Goal: Obtain resource: Download file/media

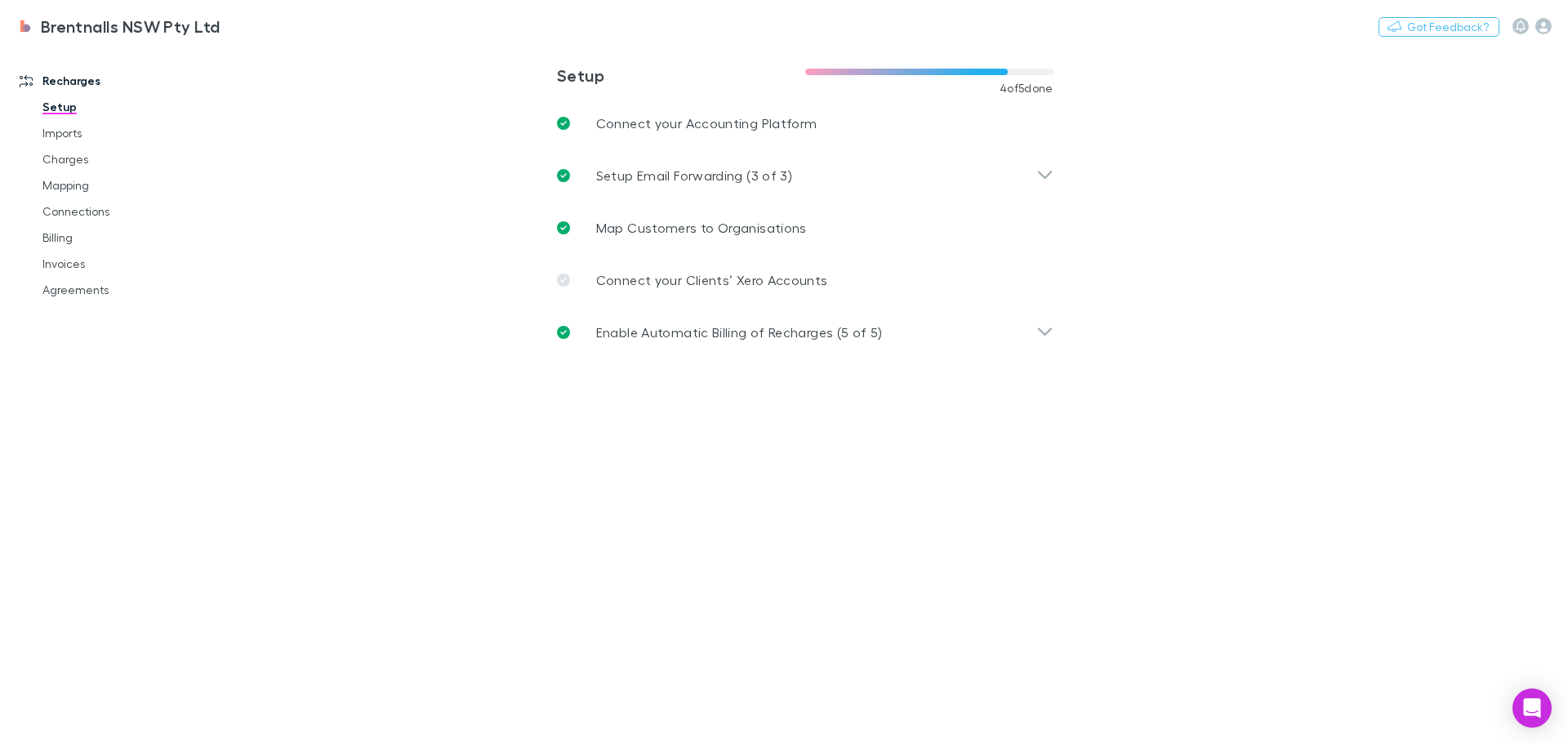
click at [98, 289] on link "Agreements" at bounding box center [123, 290] width 194 height 27
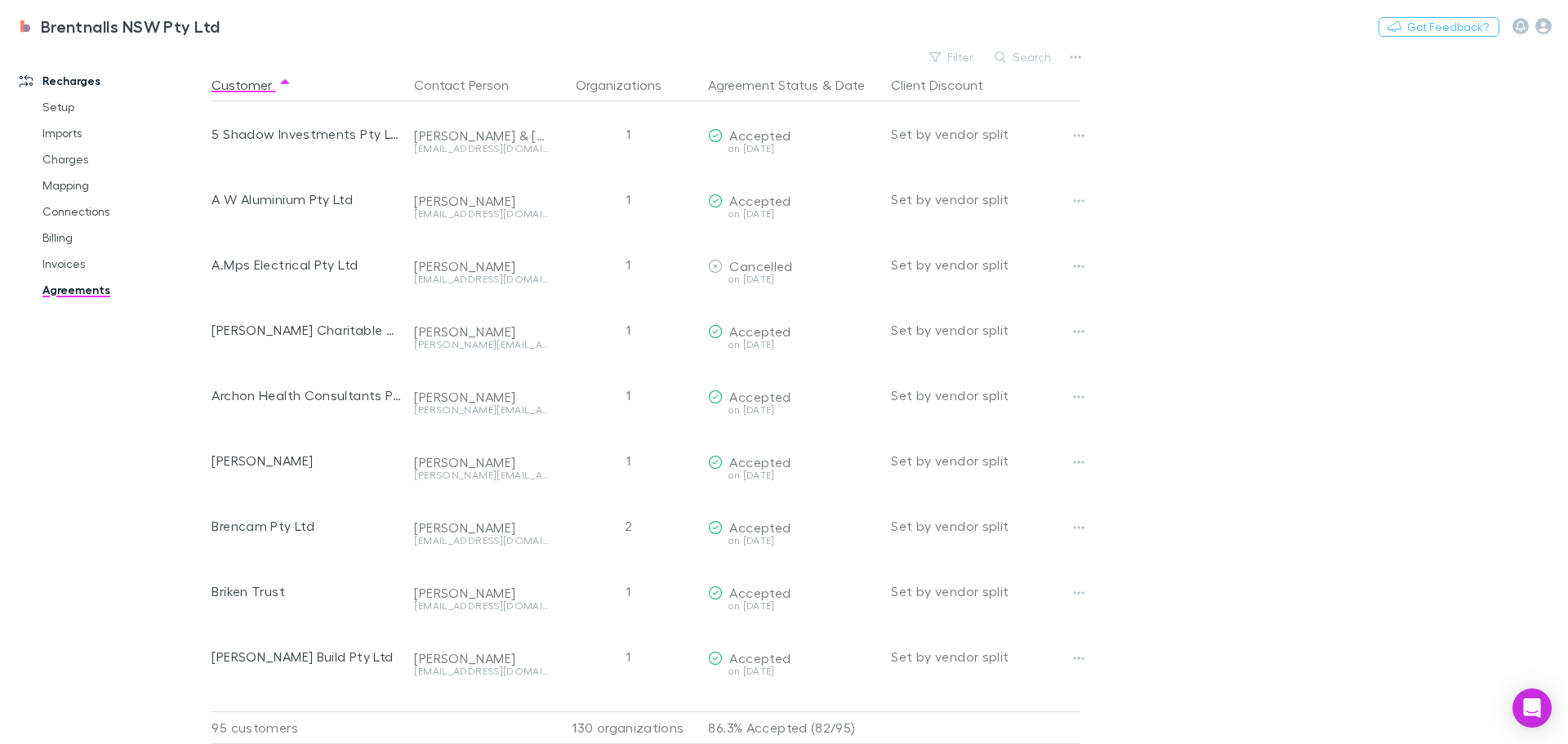
click at [0, 0] on button "Copy link" at bounding box center [0, 0] width 0 height 0
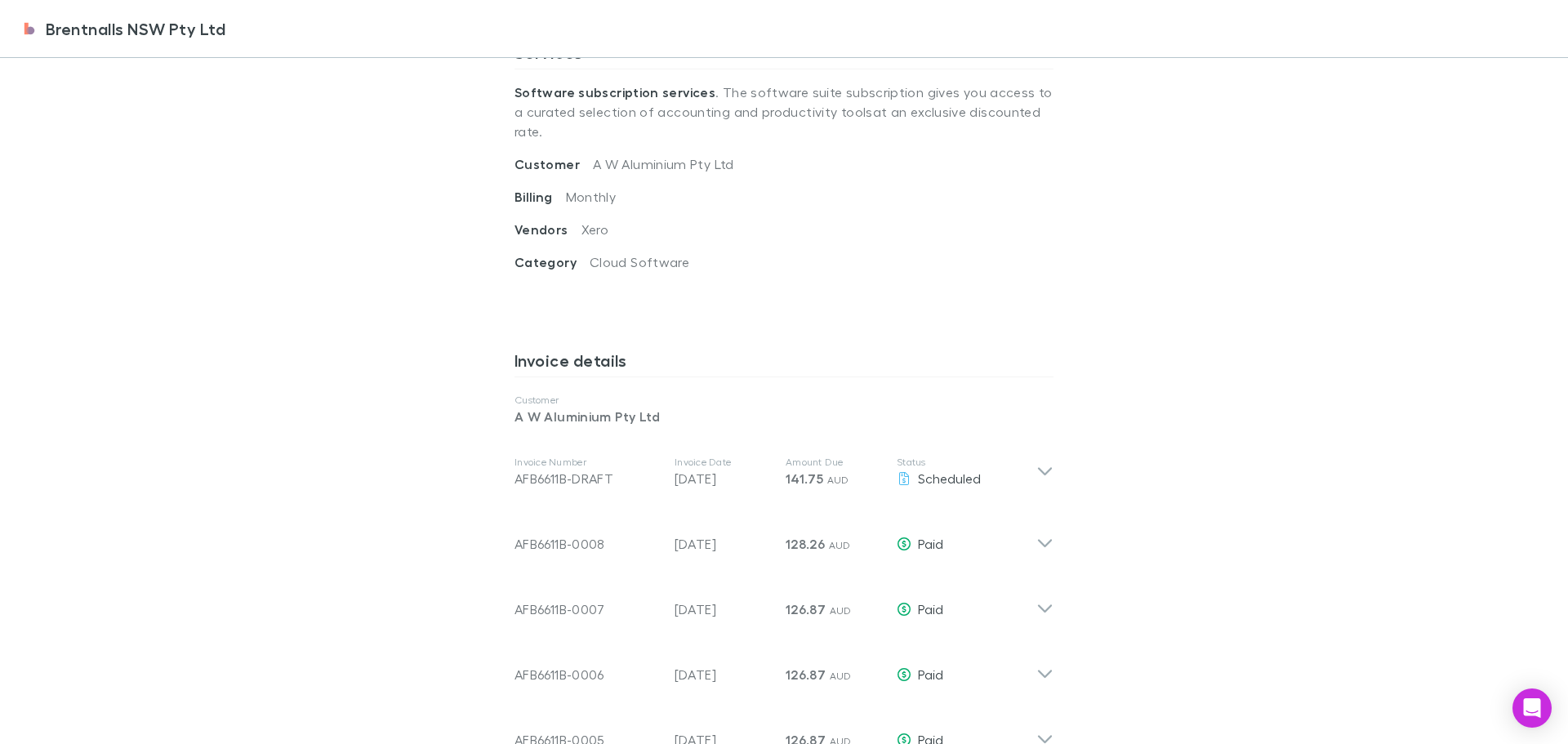
scroll to position [653, 0]
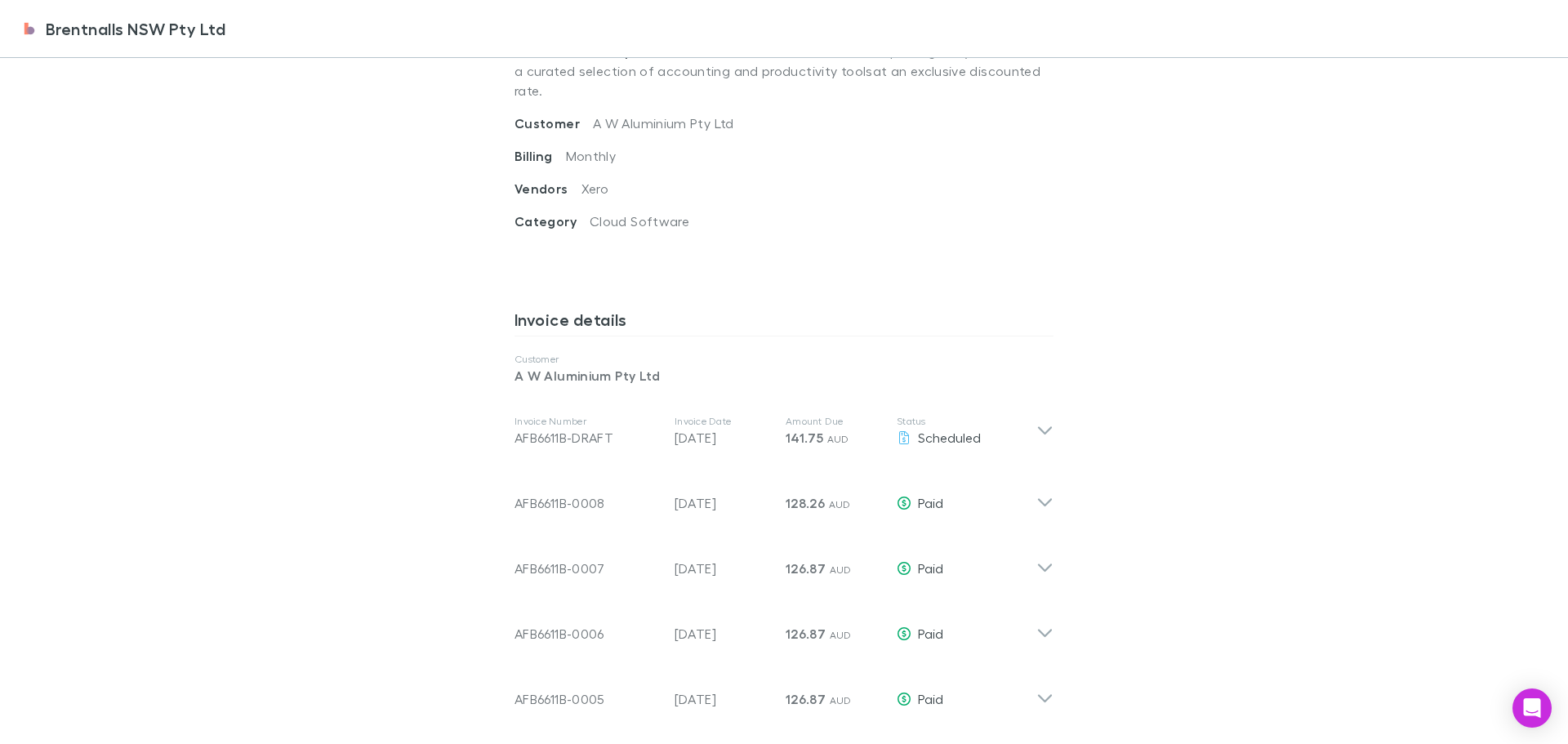
click at [1037, 485] on icon at bounding box center [1045, 496] width 17 height 33
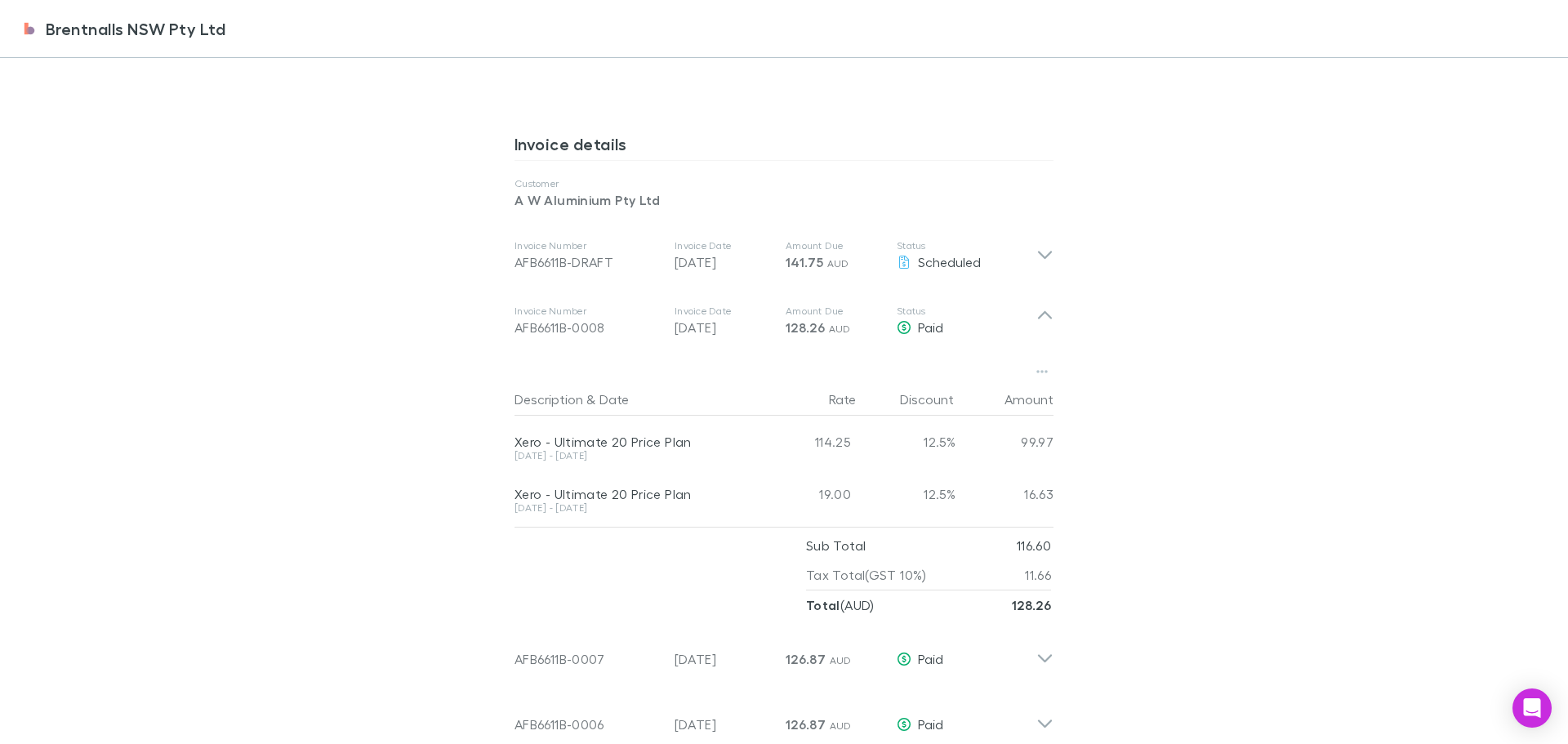
scroll to position [899, 0]
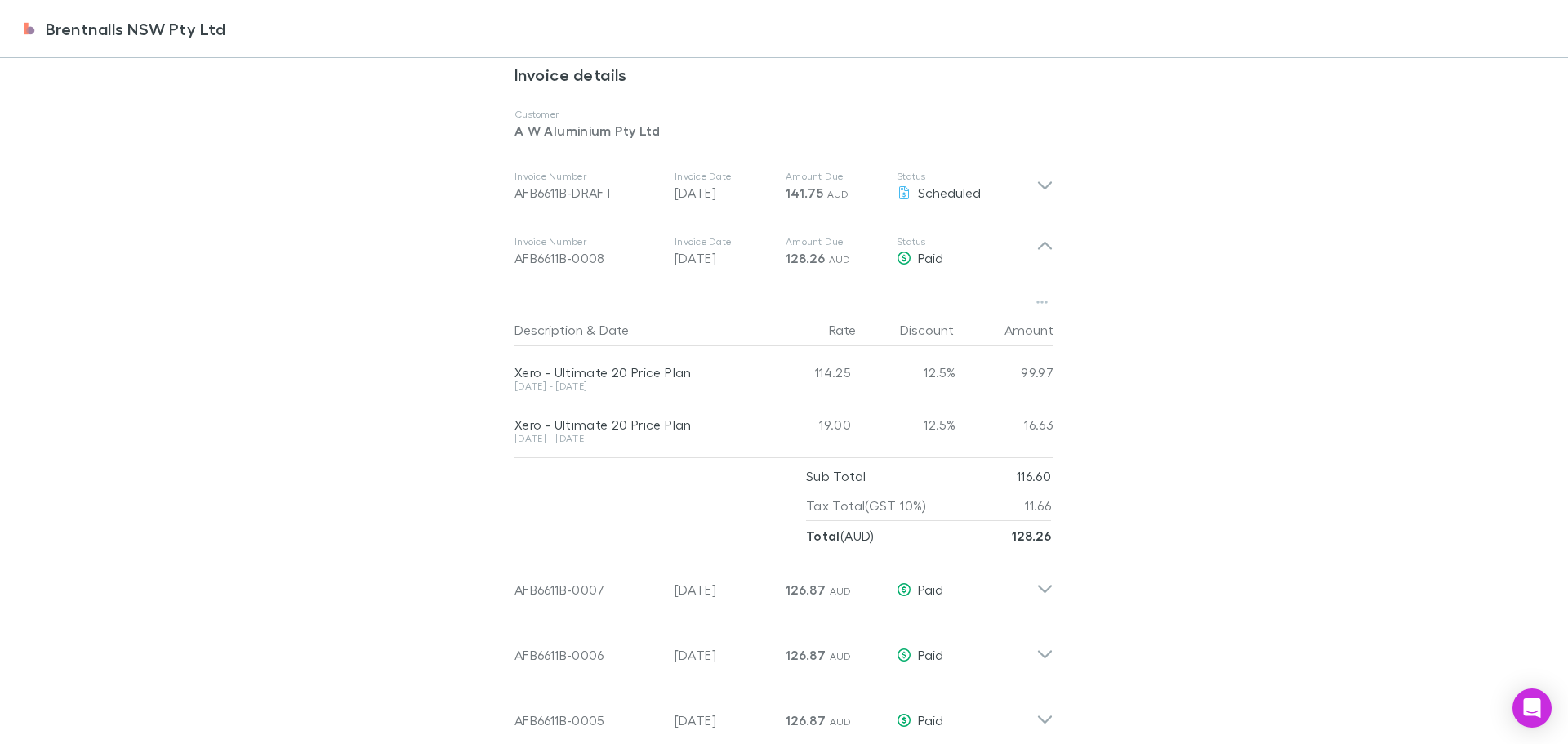
click at [1037, 296] on icon "button" at bounding box center [1043, 302] width 12 height 13
click at [866, 313] on p "Download PDF" at bounding box center [935, 315] width 198 height 20
click at [1037, 236] on icon at bounding box center [1045, 251] width 17 height 33
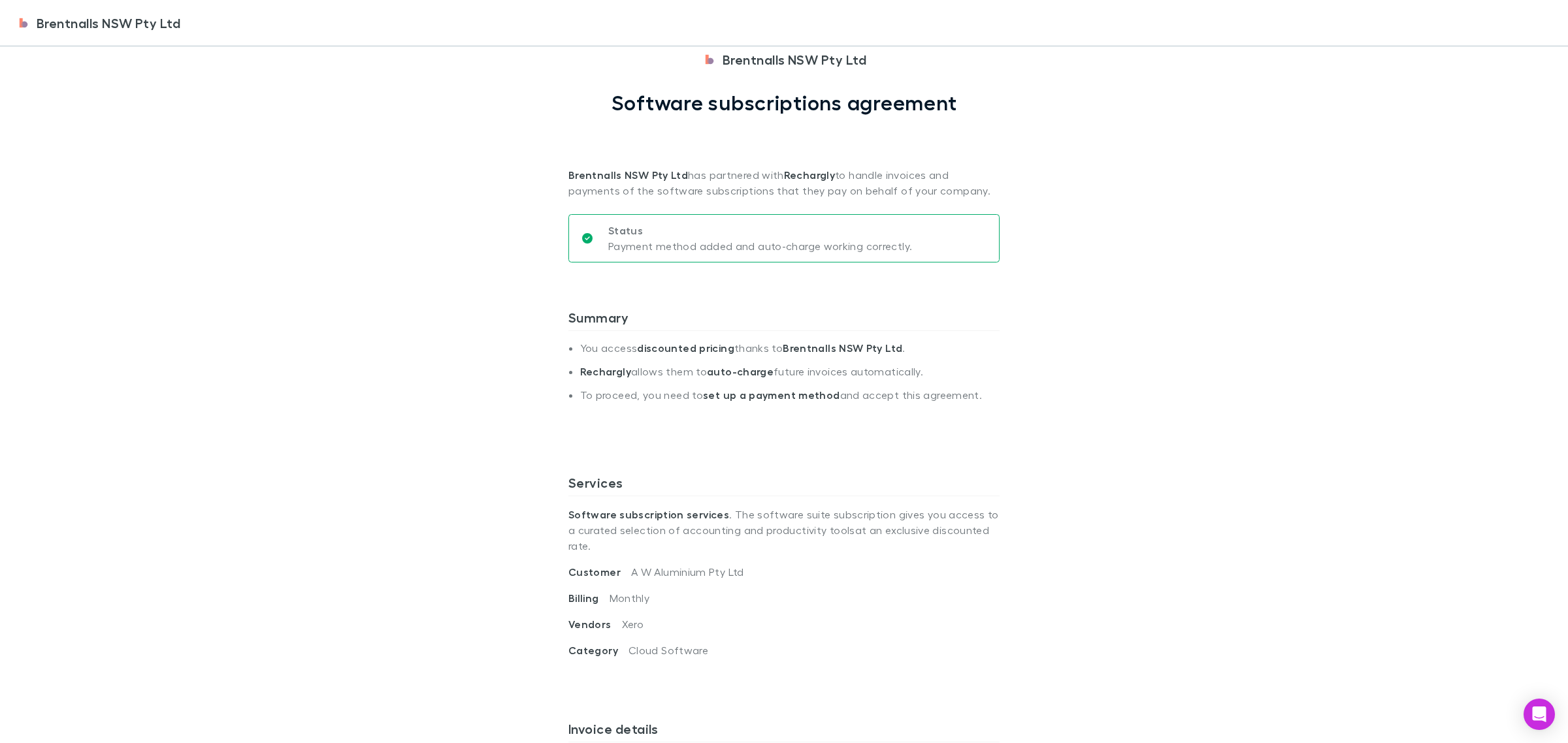
scroll to position [0, 0]
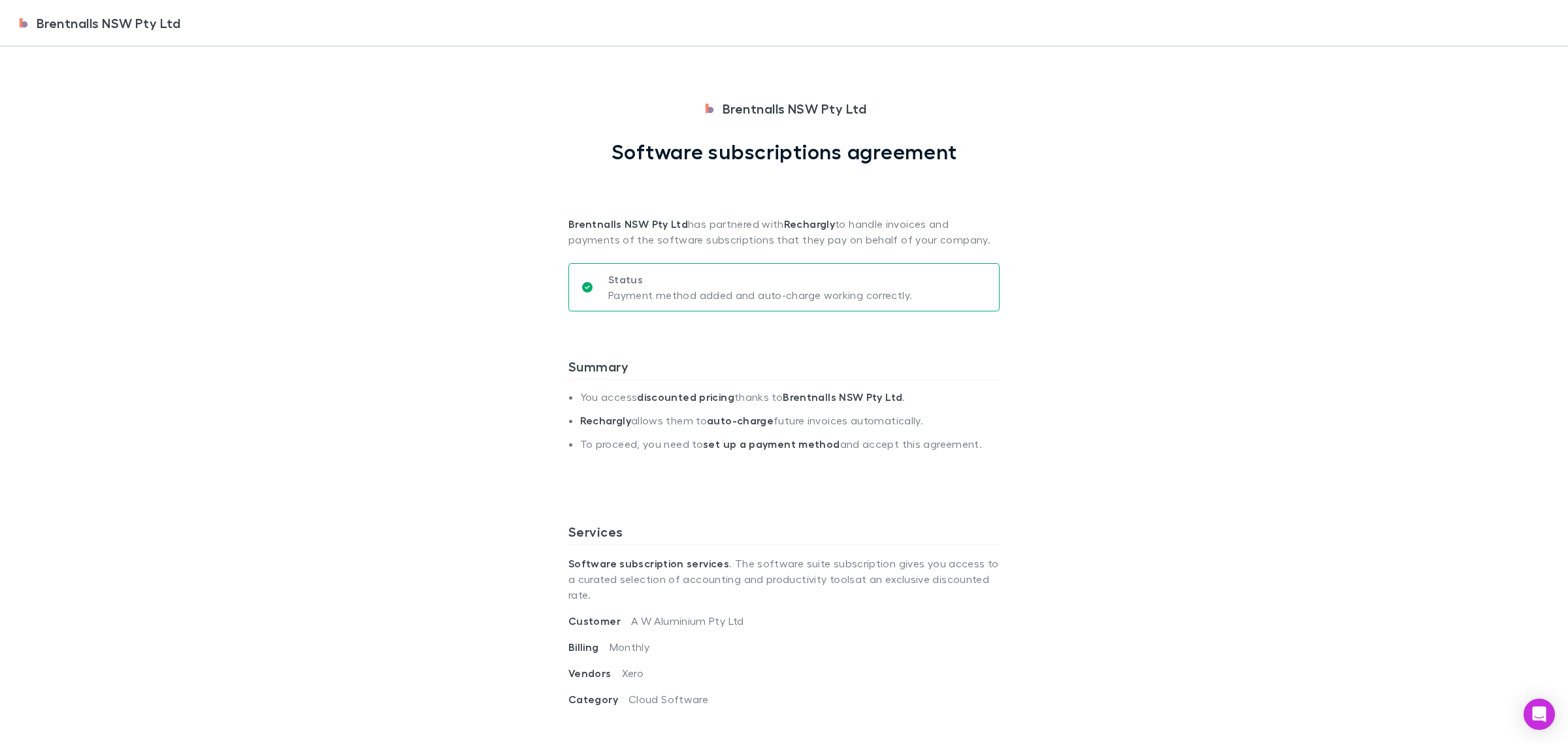
click at [1254, 249] on div "Brentnalls NSW Pty Ltd Brentnalls NSW Pty Ltd Software subscriptions agreement …" at bounding box center [784, 371] width 1568 height 743
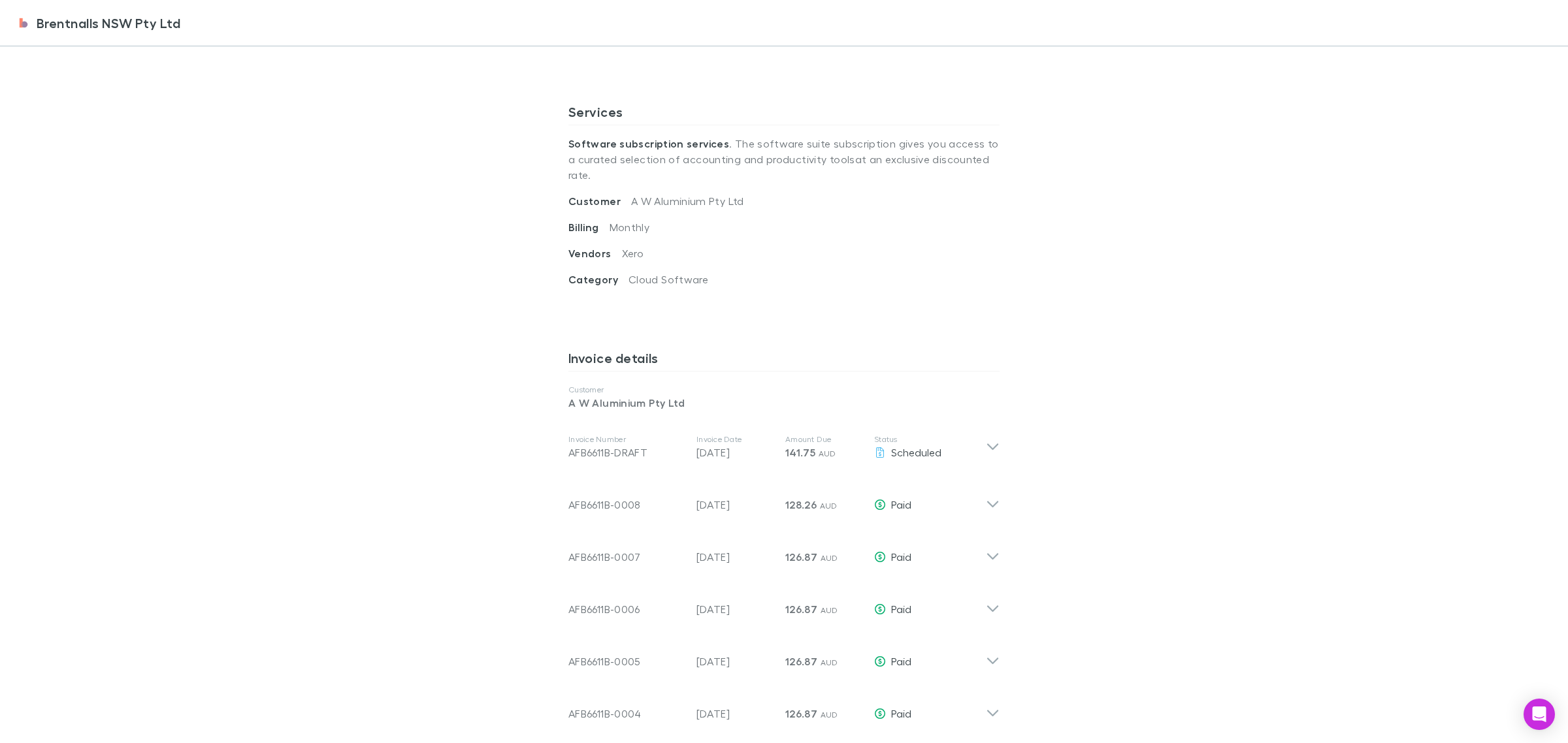
scroll to position [571, 0]
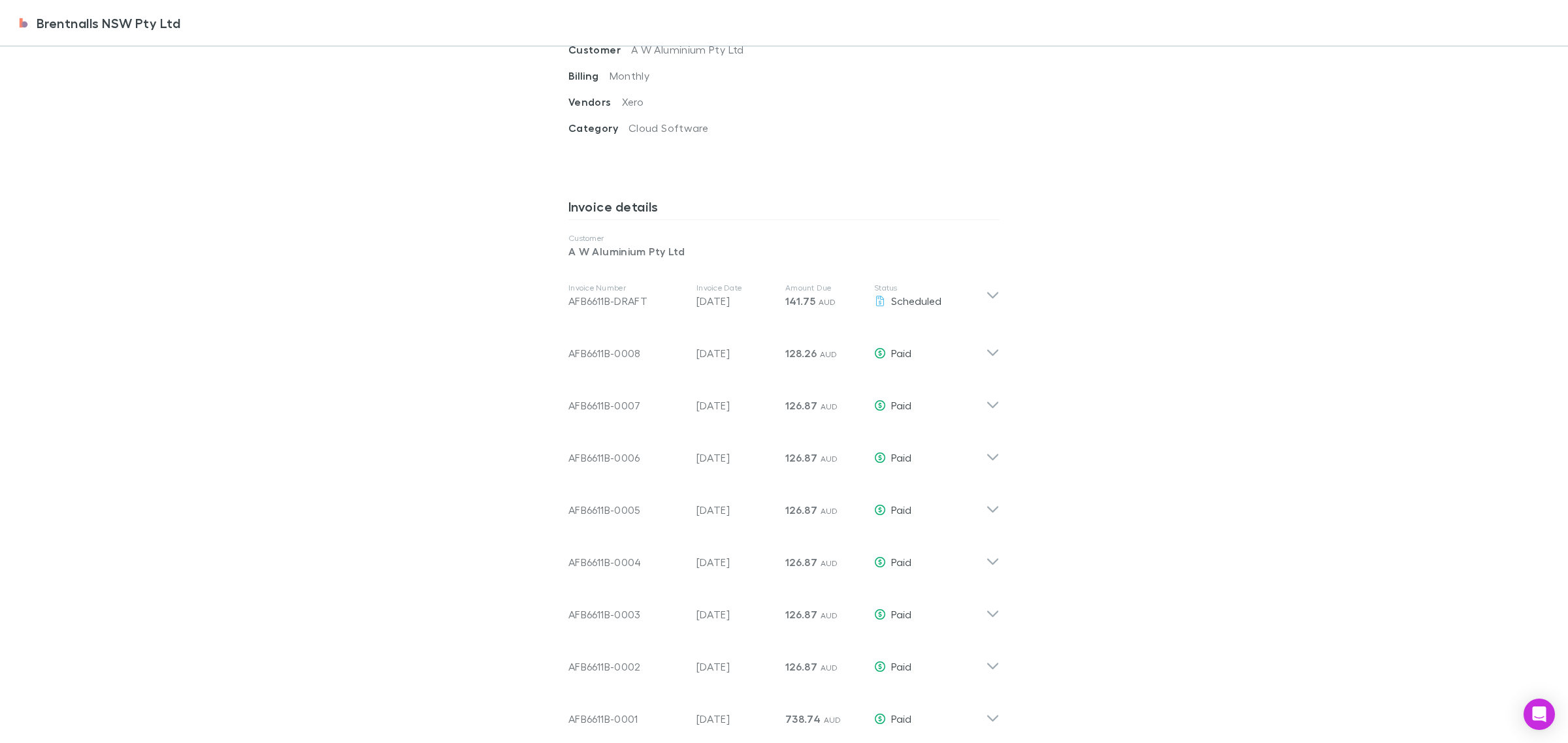
click at [987, 350] on icon at bounding box center [993, 353] width 11 height 6
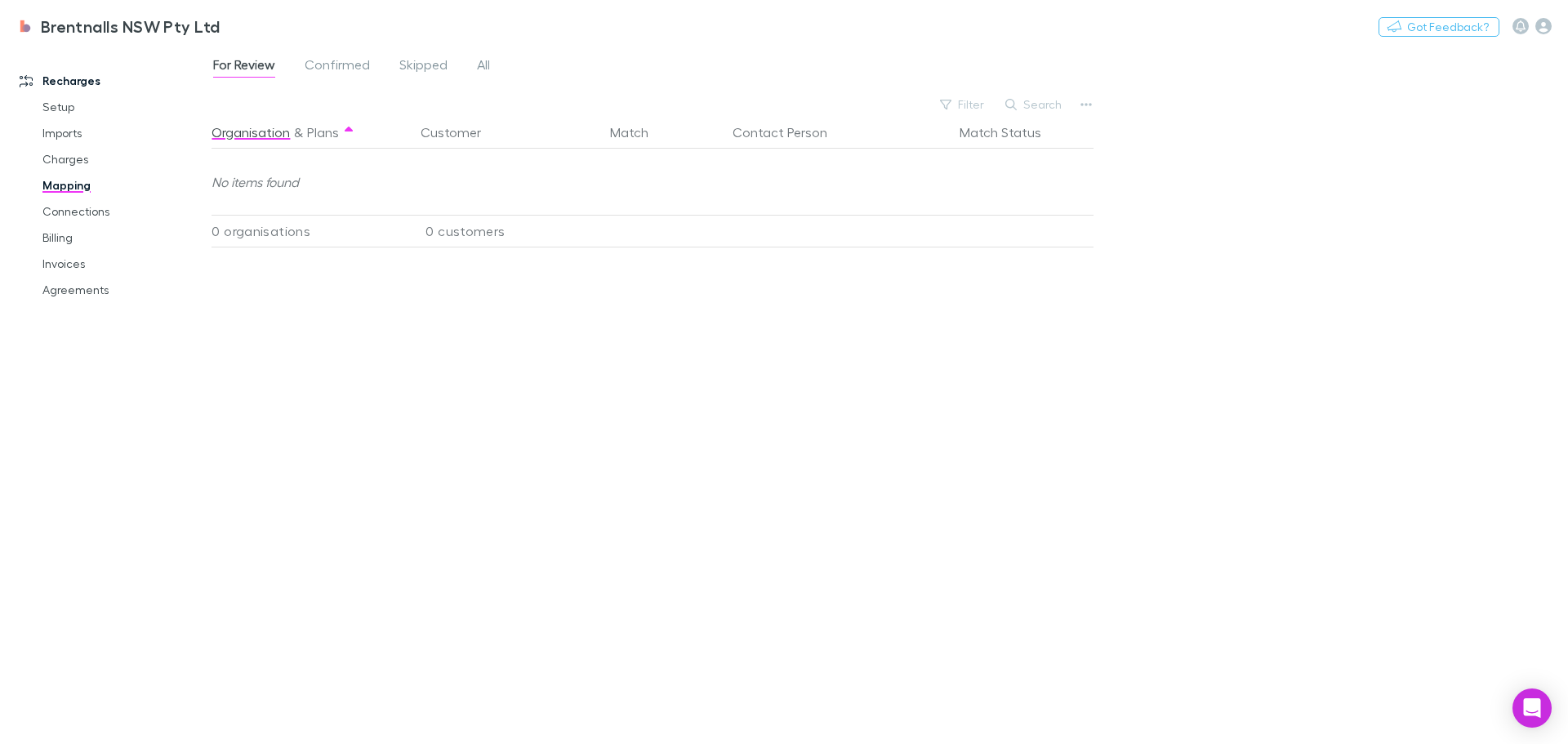
click at [338, 64] on span "Confirmed" at bounding box center [337, 67] width 65 height 22
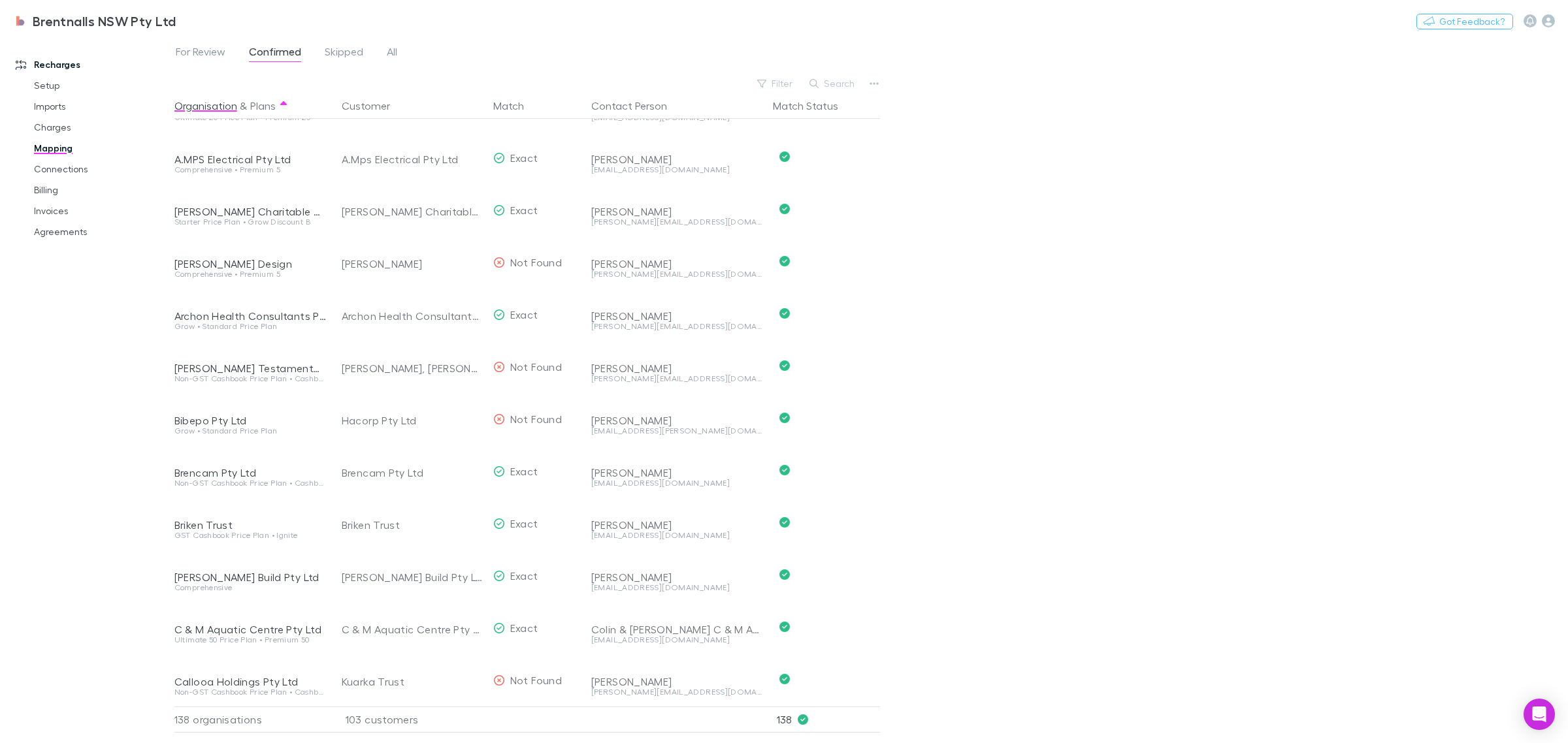
scroll to position [196, 0]
